Goal: Information Seeking & Learning: Learn about a topic

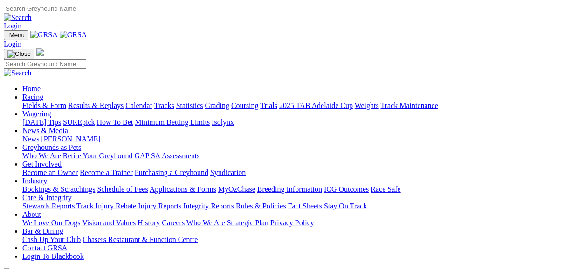
click at [41, 102] on link "Fields & Form" at bounding box center [44, 106] width 44 height 8
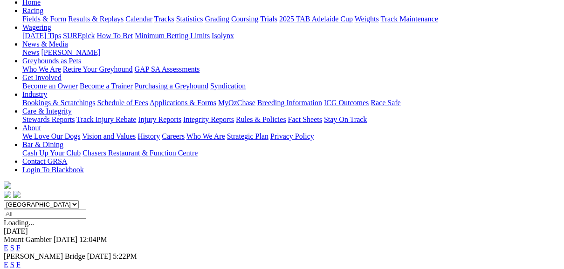
scroll to position [112, 0]
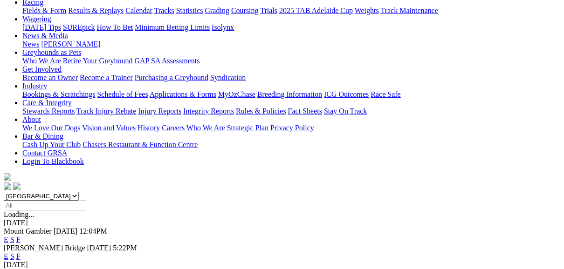
click at [21, 236] on link "F" at bounding box center [18, 240] width 4 height 8
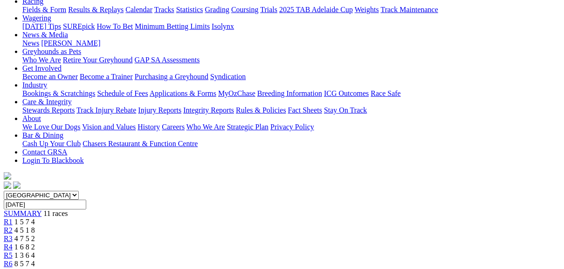
scroll to position [112, 0]
click at [13, 219] on span "R1" at bounding box center [8, 223] width 9 height 8
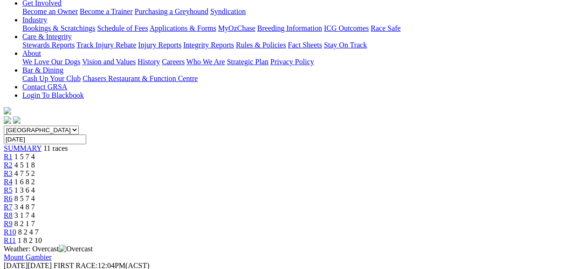
scroll to position [186, 0]
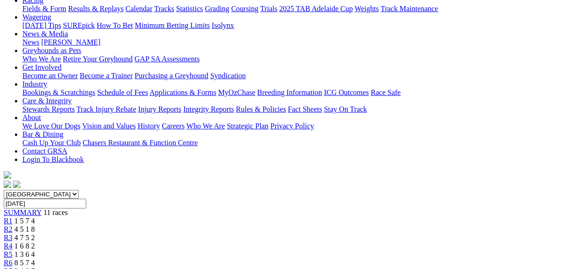
scroll to position [112, 0]
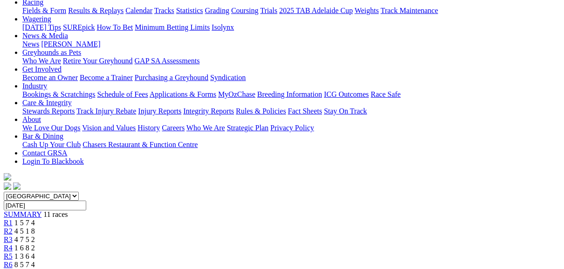
click at [13, 227] on span "R2" at bounding box center [8, 231] width 9 height 8
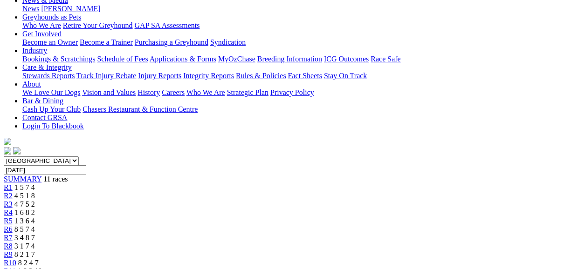
scroll to position [149, 0]
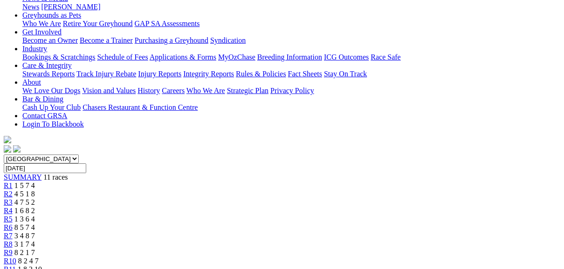
click at [35, 199] on span "4 7 5 2" at bounding box center [24, 203] width 21 height 8
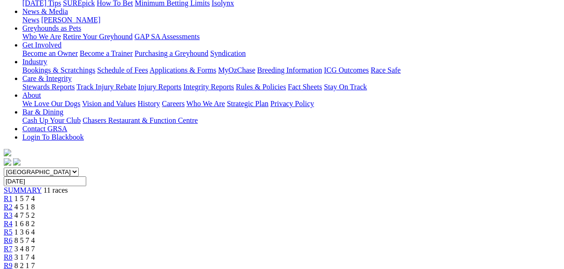
scroll to position [149, 0]
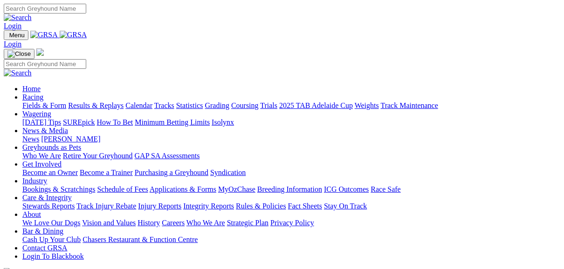
click at [33, 102] on link "Fields & Form" at bounding box center [44, 106] width 44 height 8
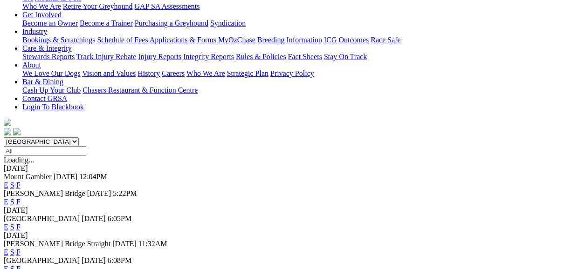
scroll to position [149, 0]
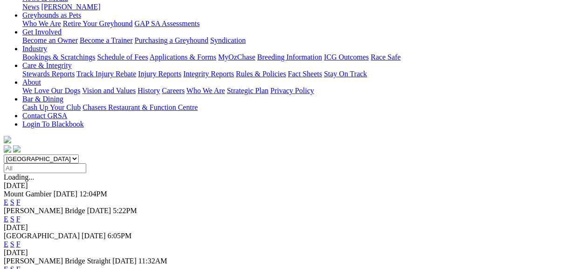
click at [21, 240] on link "F" at bounding box center [18, 244] width 4 height 8
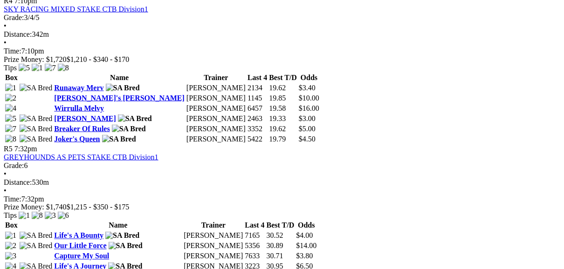
scroll to position [858, 0]
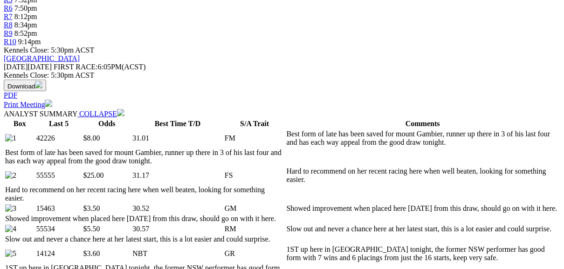
scroll to position [373, 0]
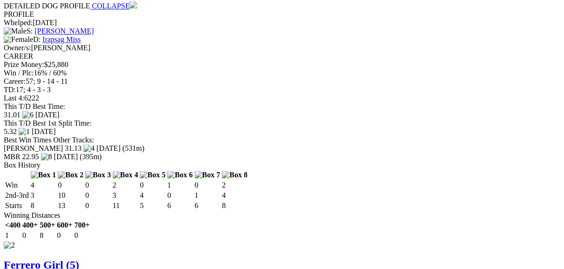
scroll to position [1268, 0]
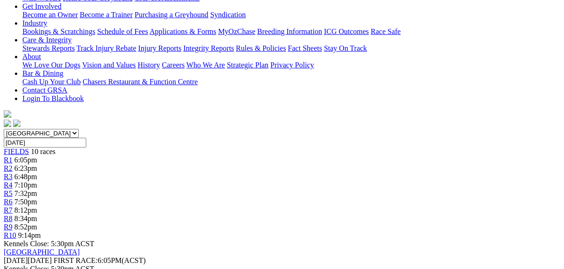
scroll to position [176, 0]
